Goal: Transaction & Acquisition: Purchase product/service

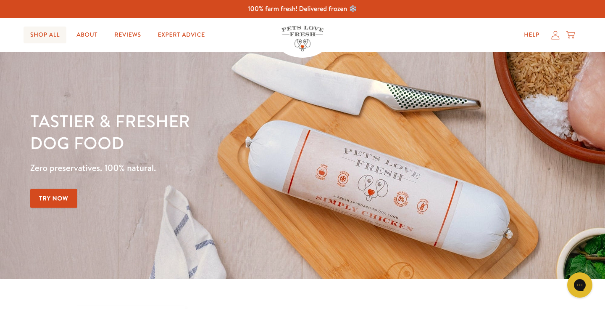
click at [37, 38] on link "Shop All" at bounding box center [45, 34] width 43 height 17
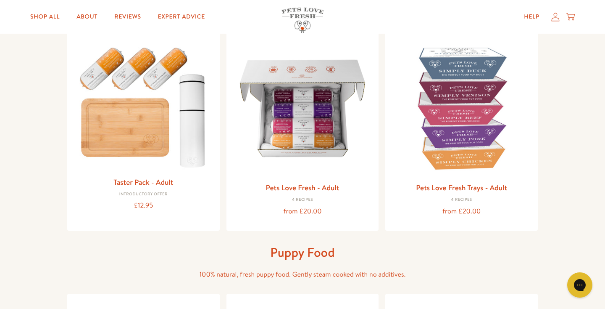
scroll to position [67, 0]
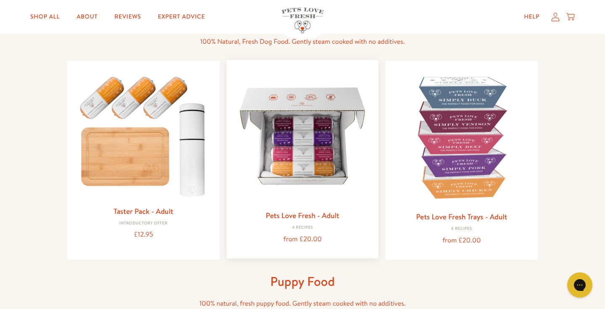
click at [299, 136] on img at bounding box center [302, 135] width 139 height 139
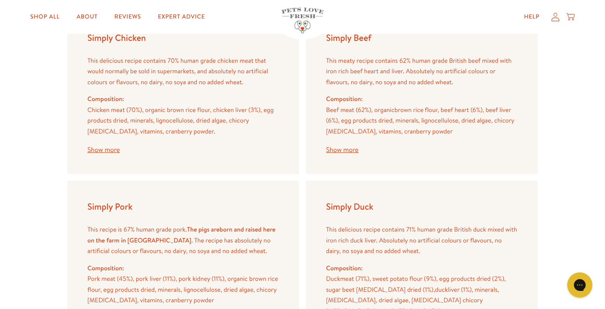
scroll to position [1034, 0]
click at [109, 144] on div "This delicious recipe contains 70% human grade chicken meat that would normally…" at bounding box center [183, 104] width 192 height 98
click at [108, 146] on button "Show more" at bounding box center [103, 149] width 32 height 7
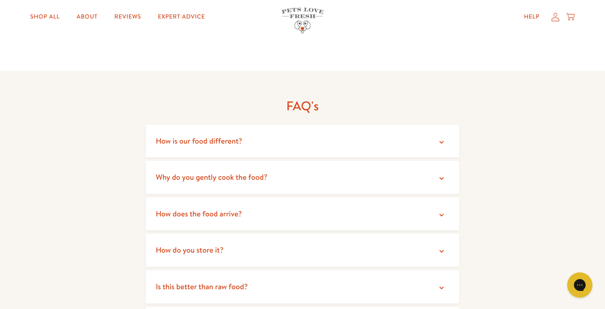
scroll to position [1623, 0]
click at [441, 141] on icon at bounding box center [442, 142] width 4 height 3
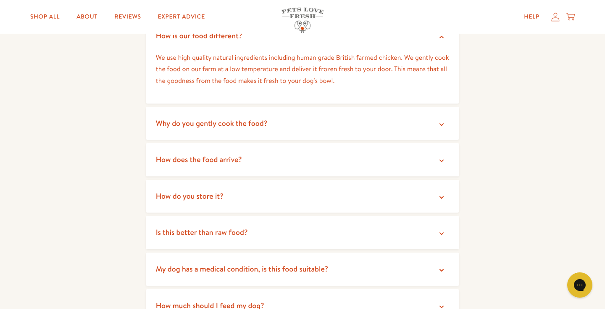
scroll to position [1730, 0]
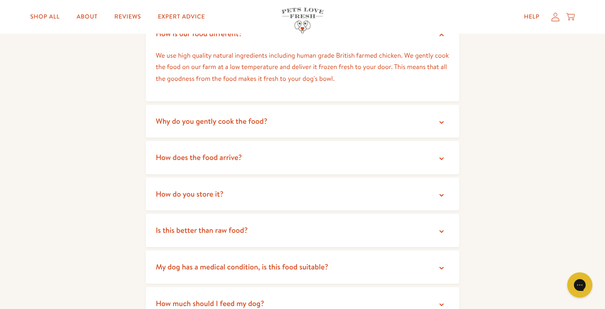
click at [442, 191] on icon at bounding box center [442, 195] width 8 height 8
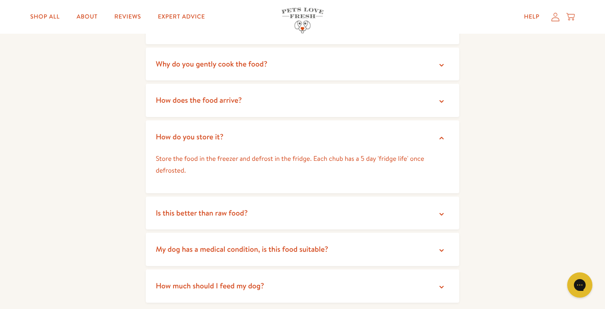
scroll to position [1789, 0]
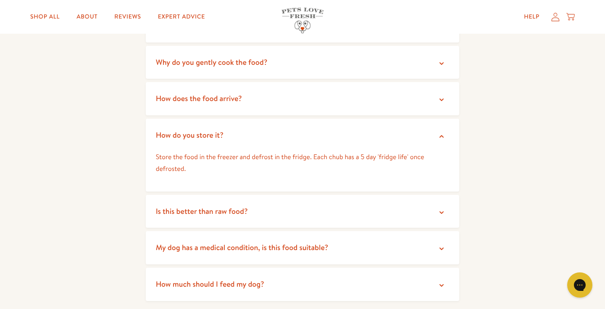
click at [441, 244] on icon at bounding box center [442, 248] width 8 height 8
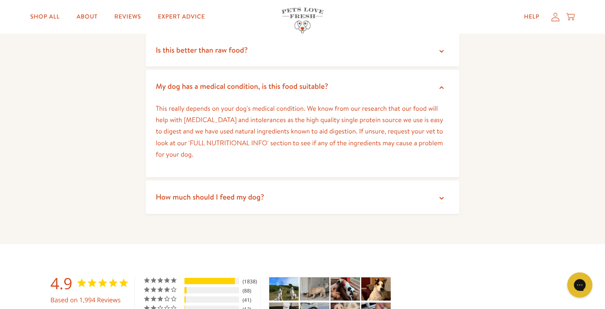
scroll to position [1951, 0]
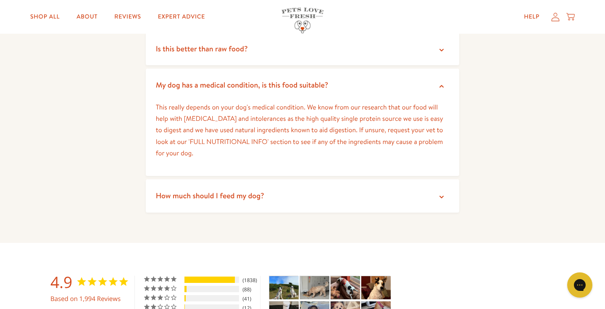
click at [440, 192] on icon at bounding box center [442, 196] width 8 height 8
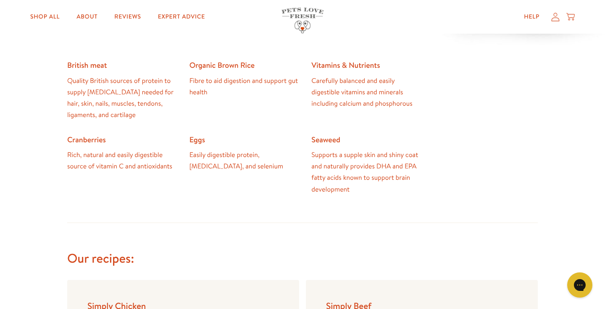
scroll to position [766, 0]
